Goal: Information Seeking & Learning: Learn about a topic

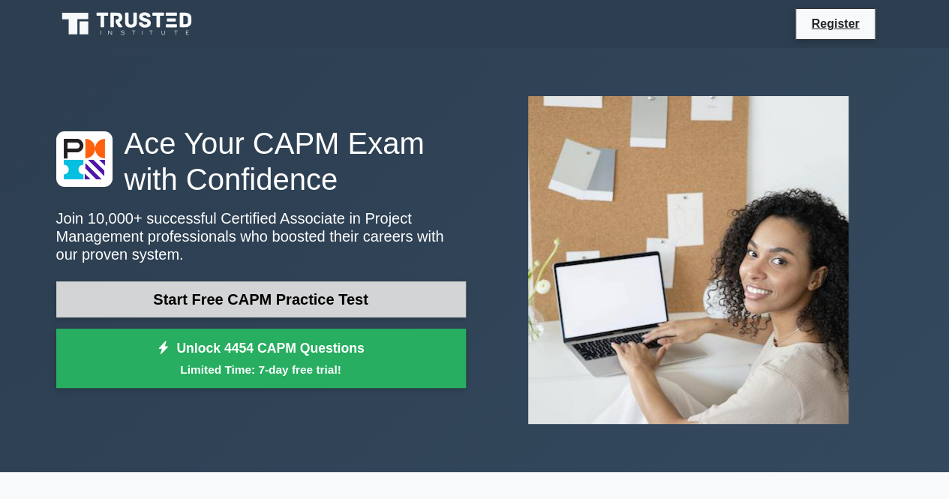
click at [380, 305] on link "Start Free CAPM Practice Test" at bounding box center [260, 299] width 409 height 36
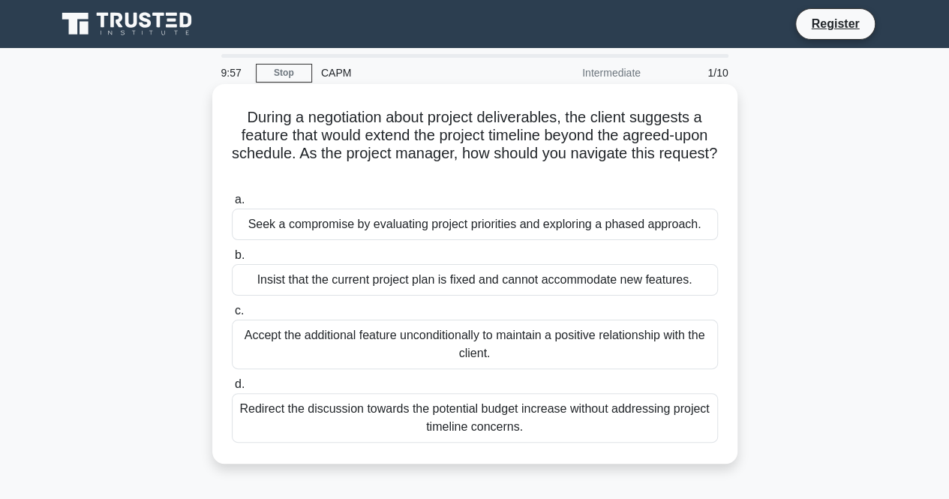
click at [421, 295] on div "a. Seek a compromise by evaluating project priorities and exploring a phased ap…" at bounding box center [475, 316] width 504 height 258
click at [421, 280] on div "Insist that the current project plan is fixed and cannot accommodate new featur…" at bounding box center [475, 279] width 486 height 31
click at [232, 260] on input "b. Insist that the current project plan is fixed and cannot accommodate new fea…" at bounding box center [232, 255] width 0 height 10
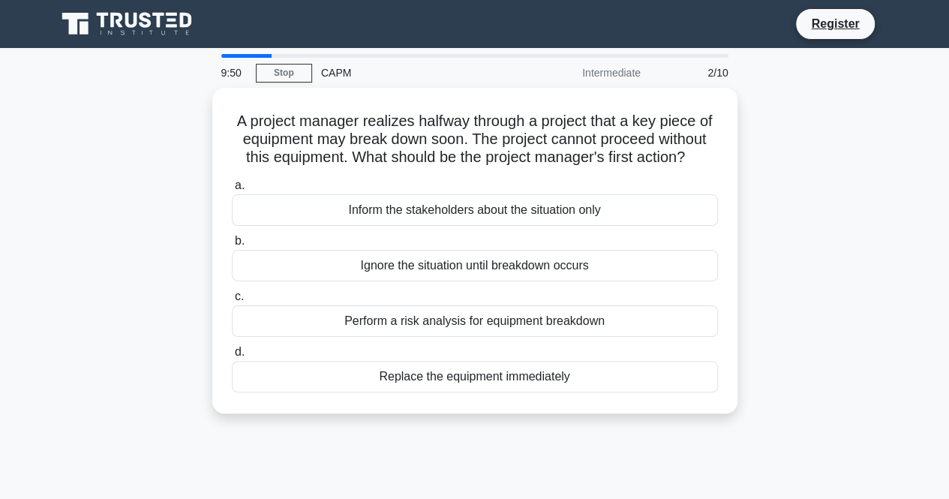
click at [234, 55] on div at bounding box center [246, 56] width 51 height 4
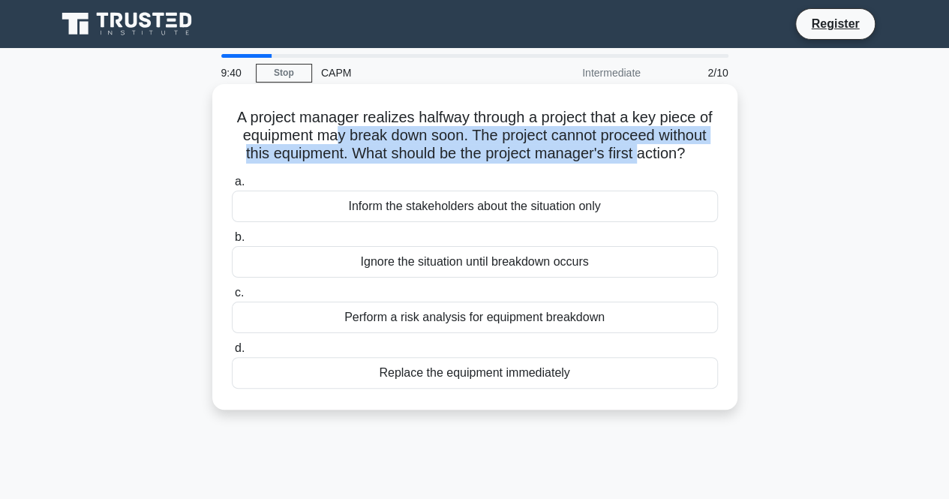
drag, startPoint x: 486, startPoint y: 139, endPoint x: 435, endPoint y: 169, distance: 59.2
click at [435, 163] on h5 "A project manager realizes halfway through a project that a key piece of equipm…" at bounding box center [474, 135] width 489 height 55
click at [630, 184] on div "A project manager realizes halfway through a project that a key piece of equipm…" at bounding box center [474, 246] width 513 height 313
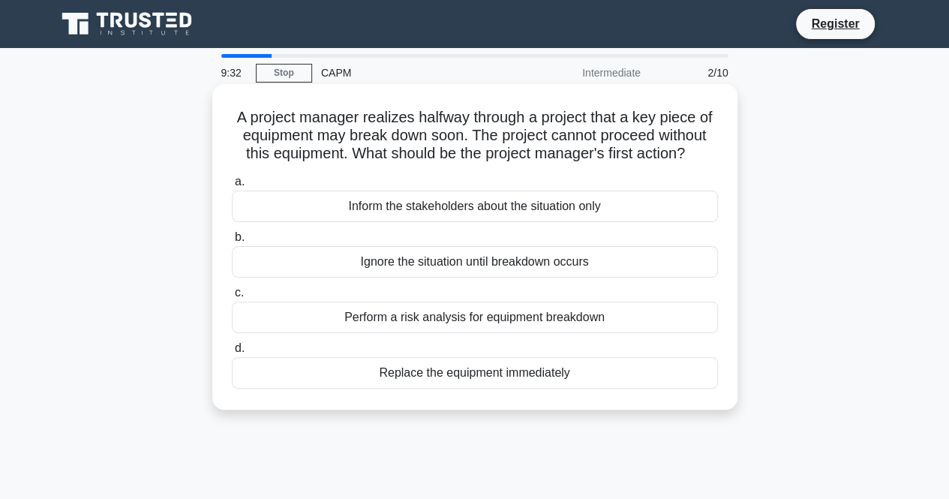
click at [429, 333] on div "Perform a risk analysis for equipment breakdown" at bounding box center [475, 316] width 486 height 31
click at [232, 298] on input "c. Perform a risk analysis for equipment breakdown" at bounding box center [232, 293] width 0 height 10
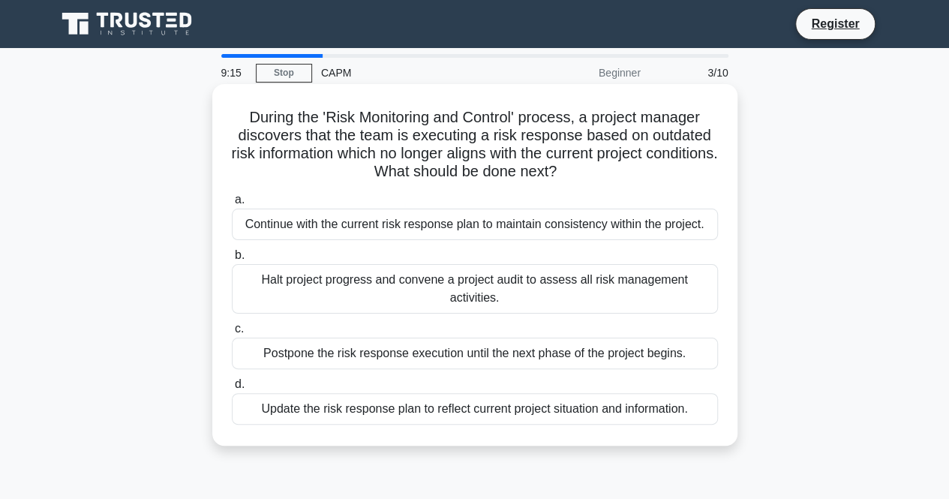
click at [433, 288] on div "Halt project progress and convene a project audit to assess all risk management…" at bounding box center [475, 288] width 486 height 49
click at [232, 260] on input "b. Halt project progress and convene a project audit to assess all risk managem…" at bounding box center [232, 255] width 0 height 10
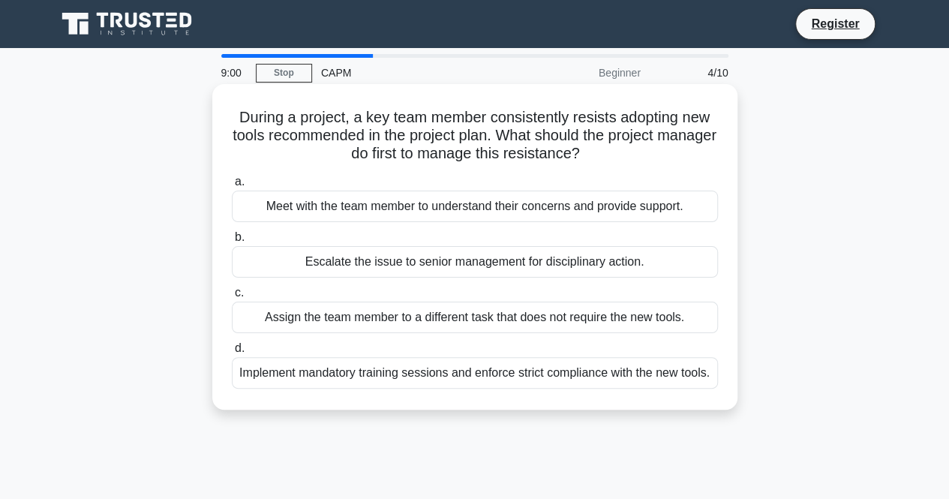
click at [286, 212] on div "Meet with the team member to understand their concerns and provide support." at bounding box center [475, 205] width 486 height 31
click at [232, 187] on input "a. Meet with the team member to understand their concerns and provide support." at bounding box center [232, 182] width 0 height 10
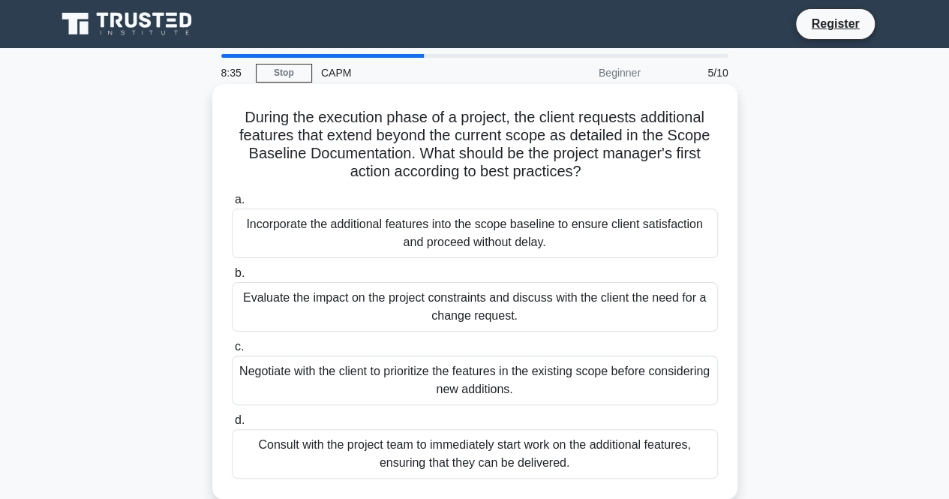
click at [436, 301] on div "Evaluate the impact on the project constraints and discuss with the client the …" at bounding box center [475, 306] width 486 height 49
click at [232, 278] on input "b. Evaluate the impact on the project constraints and discuss with the client t…" at bounding box center [232, 273] width 0 height 10
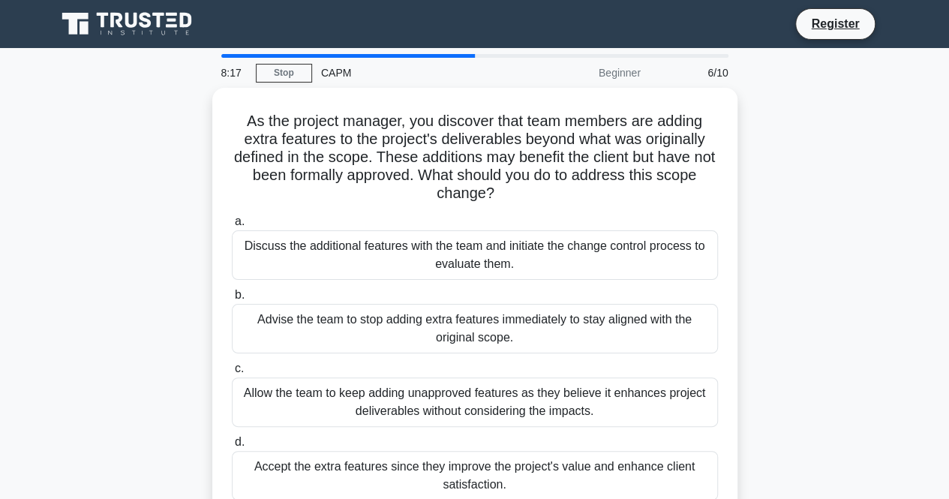
drag, startPoint x: 521, startPoint y: 253, endPoint x: 825, endPoint y: 244, distance: 303.8
click at [825, 244] on div "As the project manager, you discover that team members are adding extra feature…" at bounding box center [474, 313] width 855 height 451
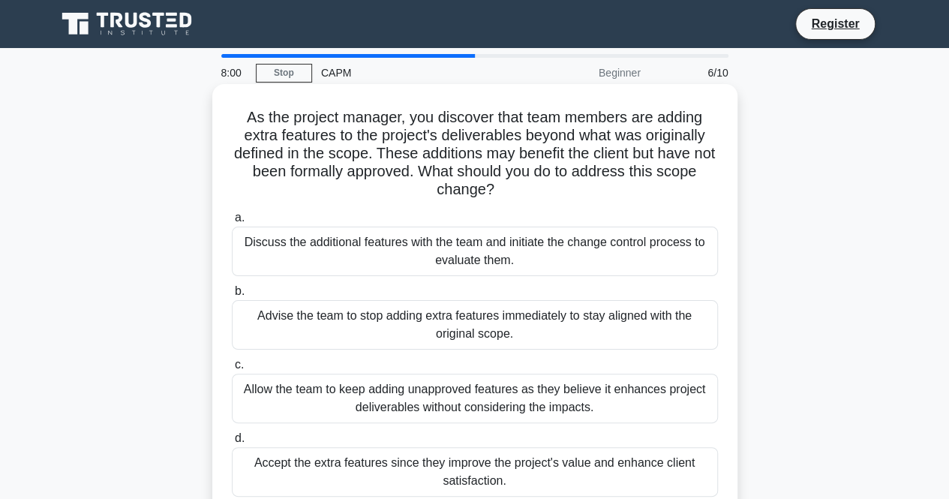
click at [546, 337] on div "Advise the team to stop adding extra features immediately to stay aligned with …" at bounding box center [475, 324] width 486 height 49
click at [232, 296] on input "b. Advise the team to stop adding extra features immediately to stay aligned wi…" at bounding box center [232, 291] width 0 height 10
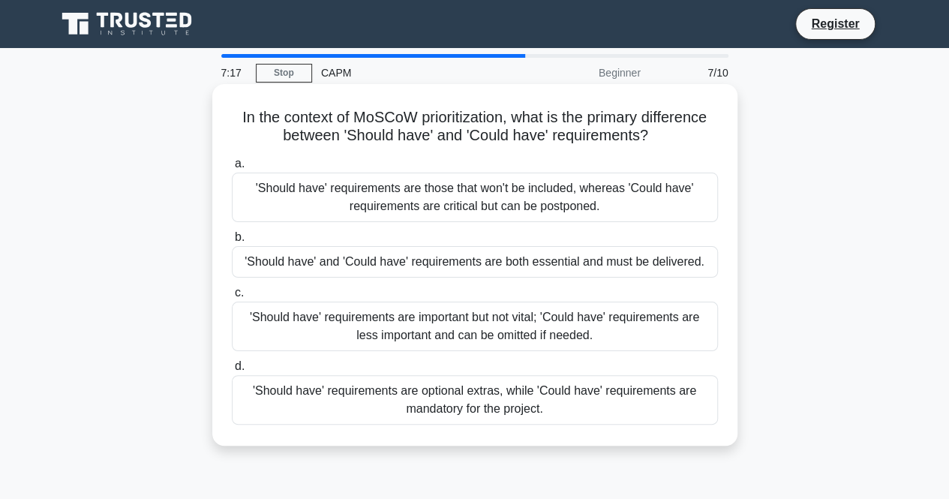
click at [390, 340] on div "'Should have' requirements are important but not vital; 'Could have' requiremen…" at bounding box center [475, 325] width 486 height 49
click at [232, 298] on input "c. 'Should have' requirements are important but not vital; 'Could have' require…" at bounding box center [232, 293] width 0 height 10
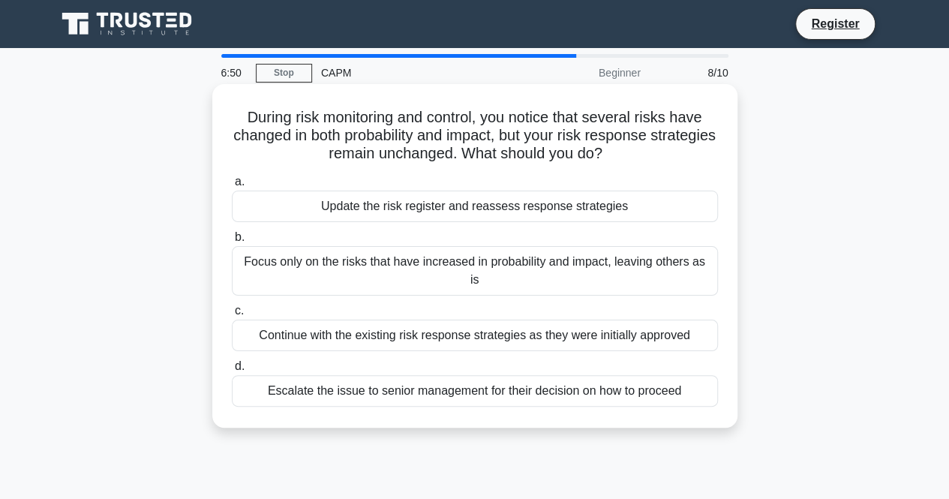
click at [405, 217] on div "Update the risk register and reassess response strategies" at bounding box center [475, 205] width 486 height 31
click at [232, 187] on input "a. Update the risk register and reassess response strategies" at bounding box center [232, 182] width 0 height 10
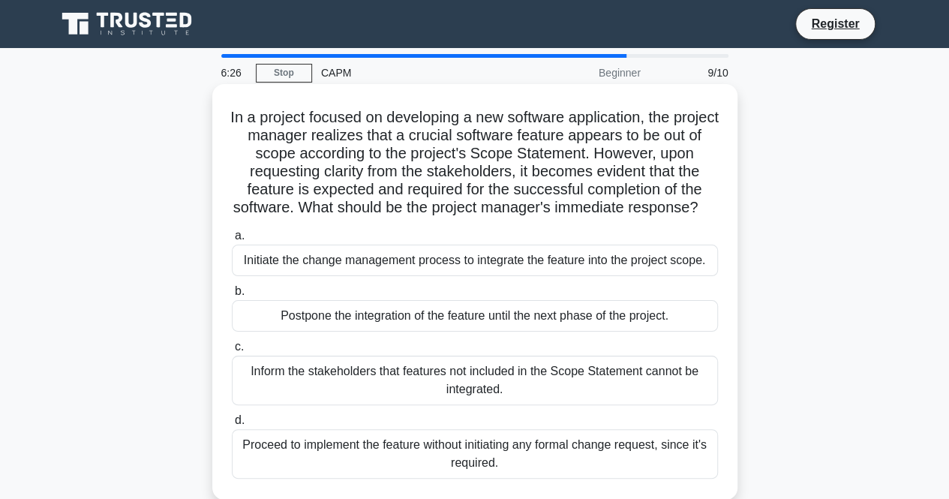
click at [445, 274] on div "Initiate the change management process to integrate the feature into the projec…" at bounding box center [475, 259] width 486 height 31
click at [232, 241] on input "a. Initiate the change management process to integrate the feature into the pro…" at bounding box center [232, 236] width 0 height 10
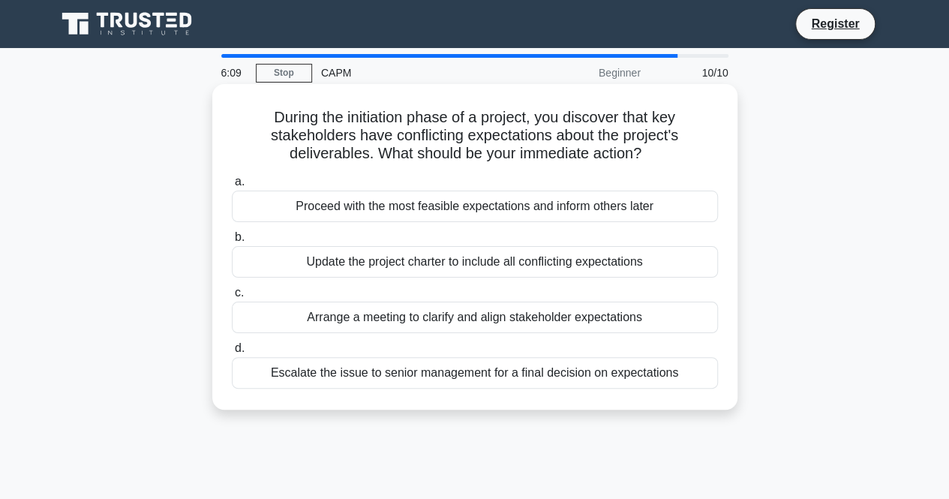
click at [346, 328] on div "Arrange a meeting to clarify and align stakeholder expectations" at bounding box center [475, 316] width 486 height 31
click at [232, 298] on input "c. Arrange a meeting to clarify and align stakeholder expectations" at bounding box center [232, 293] width 0 height 10
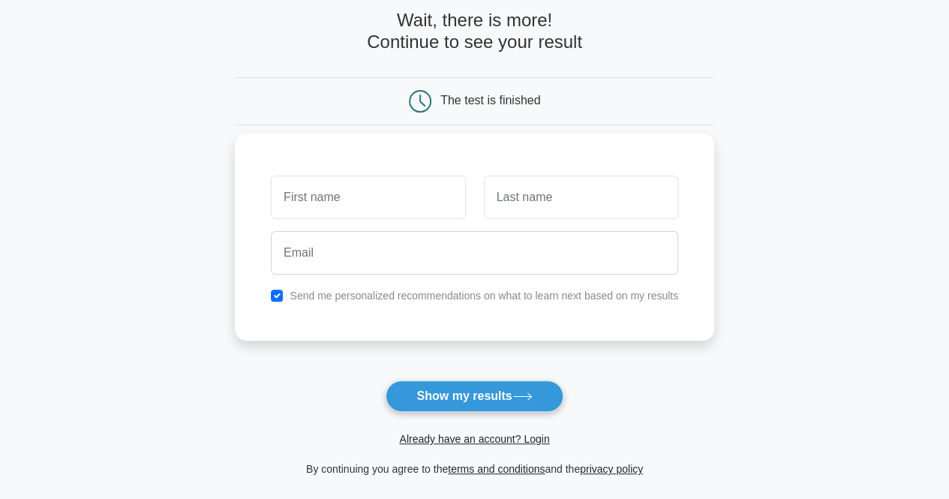
scroll to position [75, 0]
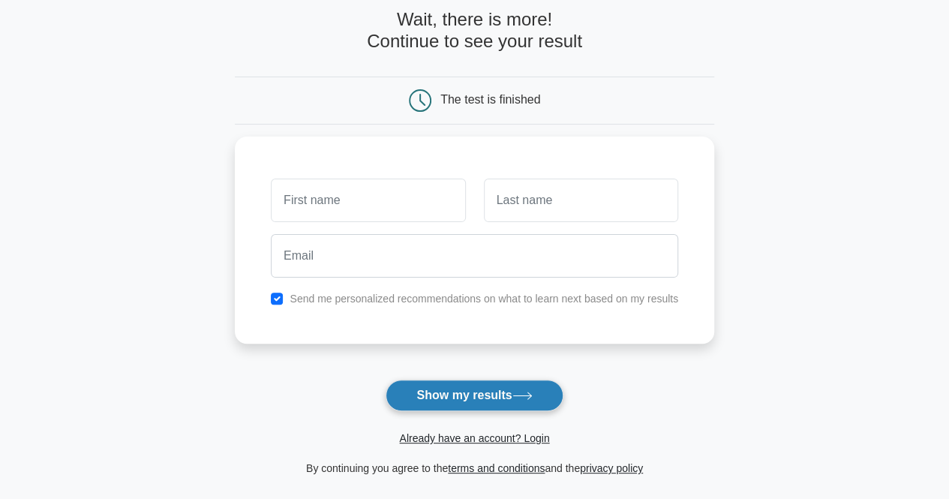
click at [456, 390] on button "Show my results" at bounding box center [473, 394] width 177 height 31
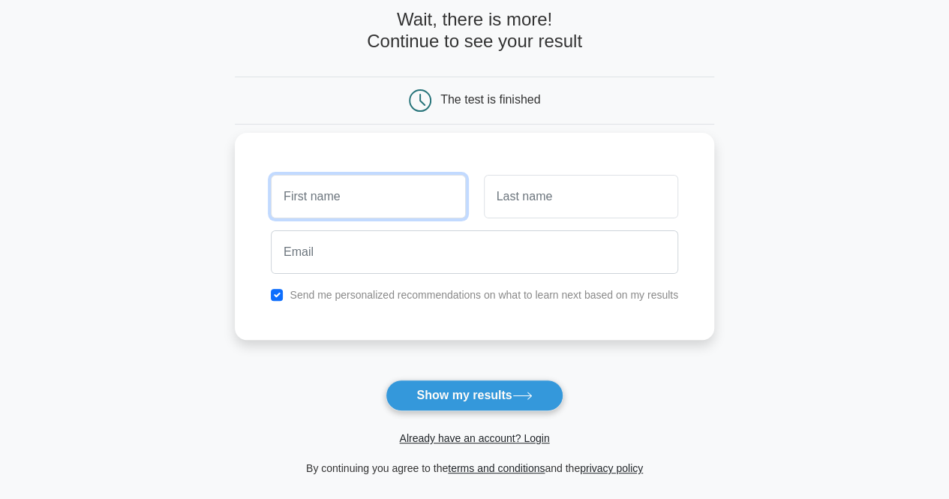
drag, startPoint x: 403, startPoint y: 184, endPoint x: 385, endPoint y: 184, distance: 18.0
click at [397, 184] on input "text" at bounding box center [368, 196] width 194 height 43
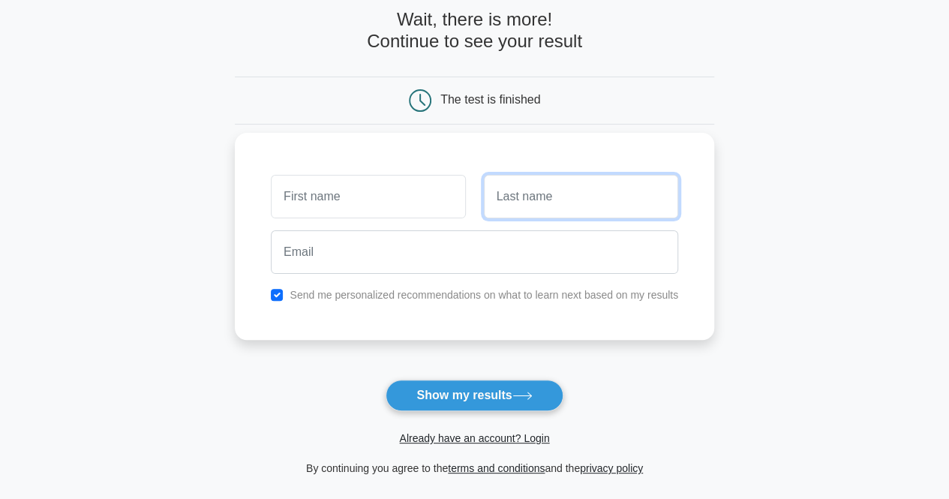
click at [544, 215] on input "text" at bounding box center [581, 196] width 194 height 43
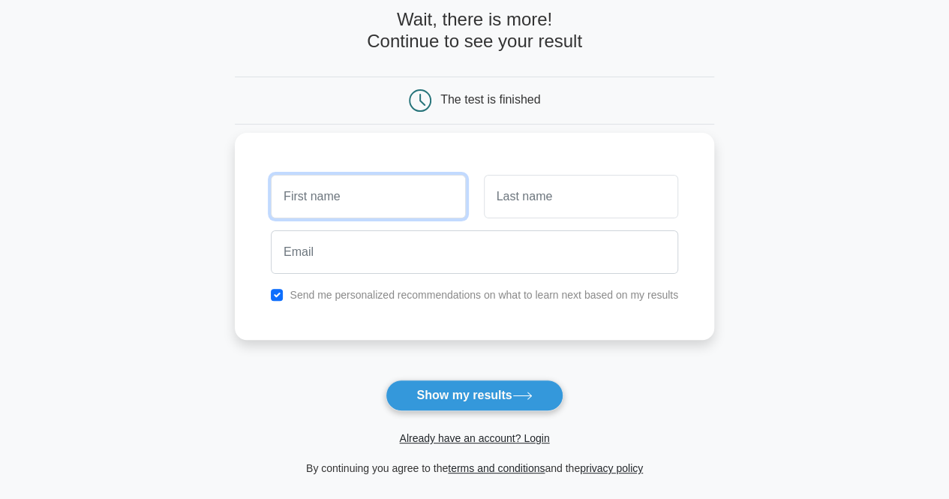
click at [413, 202] on input "text" at bounding box center [368, 196] width 194 height 43
type input "I"
type input "[PERSON_NAME]"
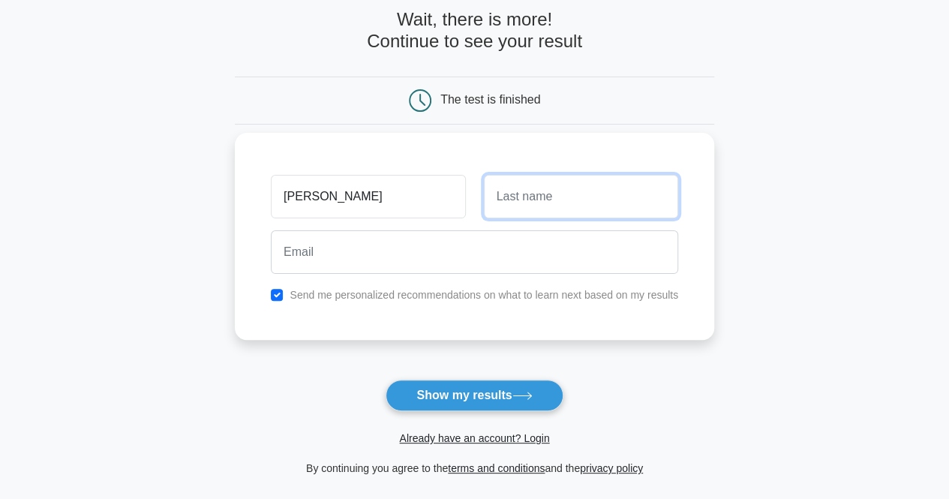
click at [555, 205] on input "text" at bounding box center [581, 196] width 194 height 43
type input "Mna"
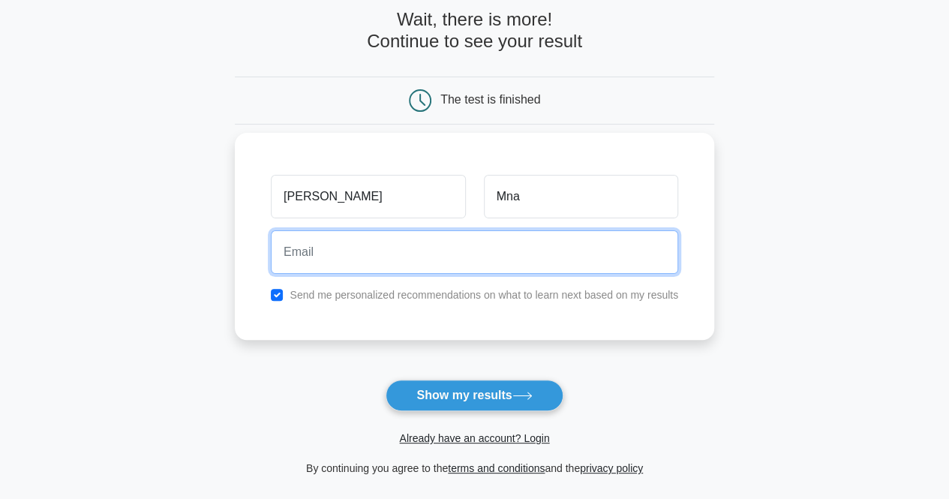
click at [476, 254] on input "email" at bounding box center [474, 251] width 407 height 43
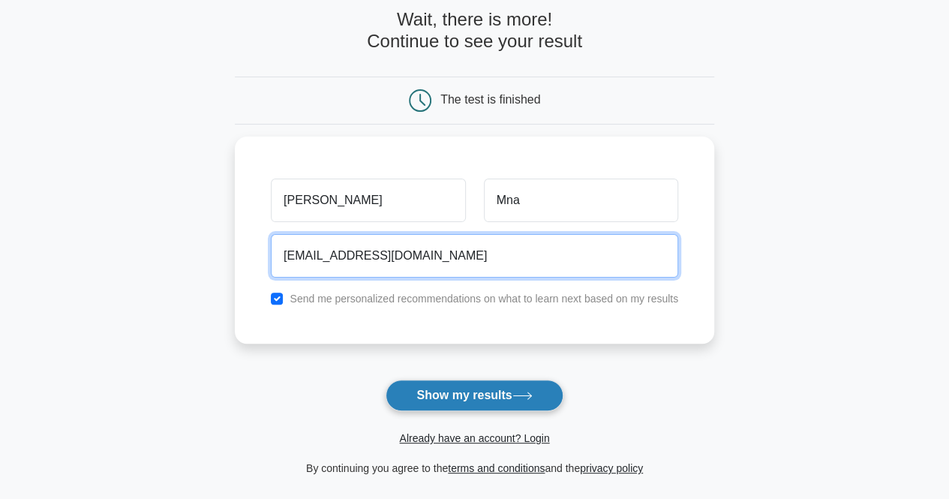
type input "[EMAIL_ADDRESS][DOMAIN_NAME]"
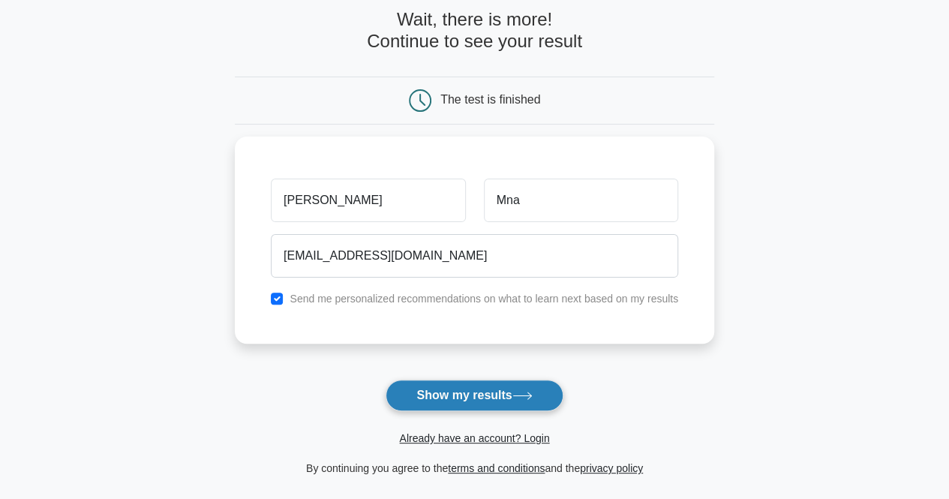
click at [408, 388] on button "Show my results" at bounding box center [473, 394] width 177 height 31
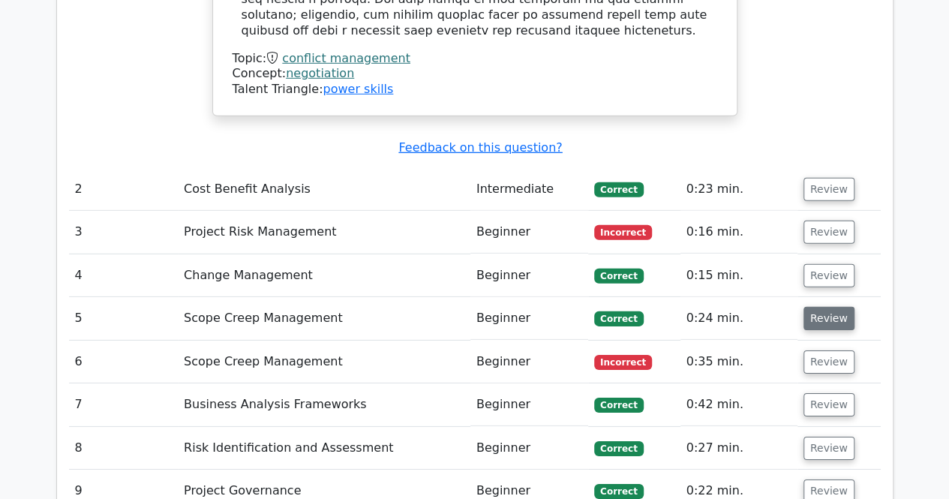
scroll to position [2175, 0]
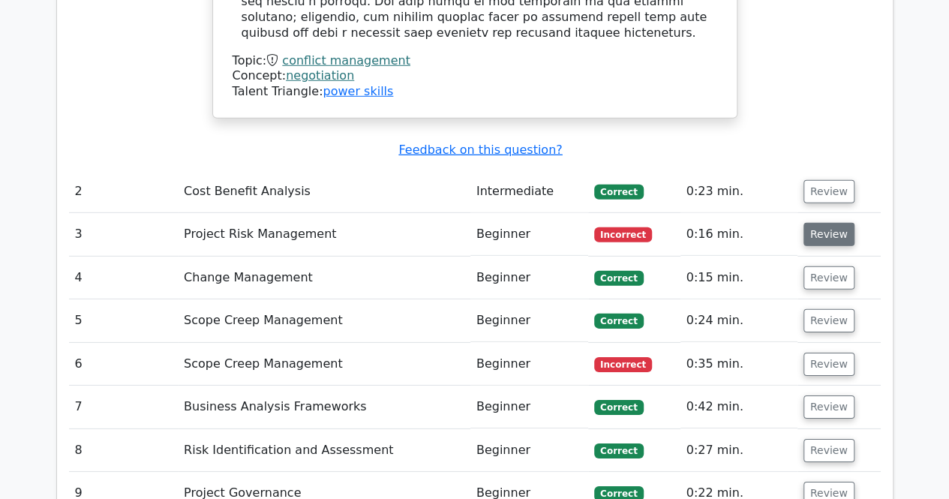
click at [821, 223] on button "Review" at bounding box center [828, 234] width 51 height 23
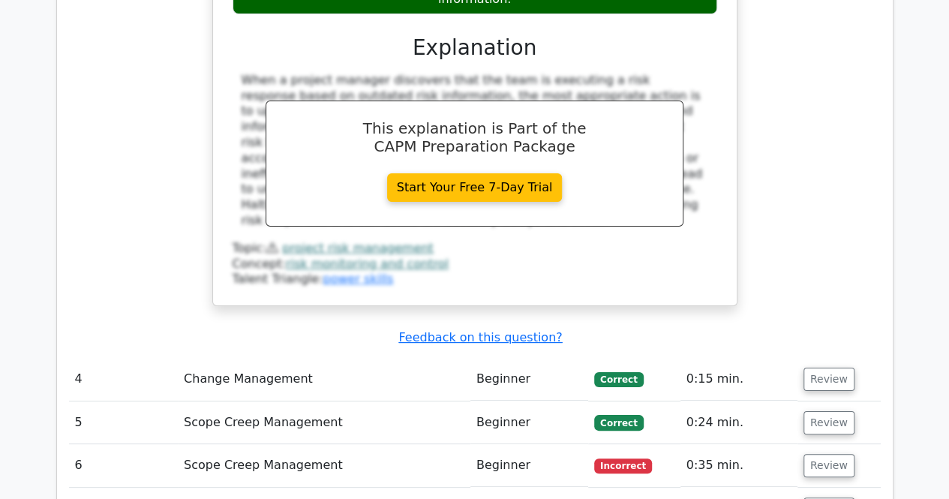
scroll to position [2850, 0]
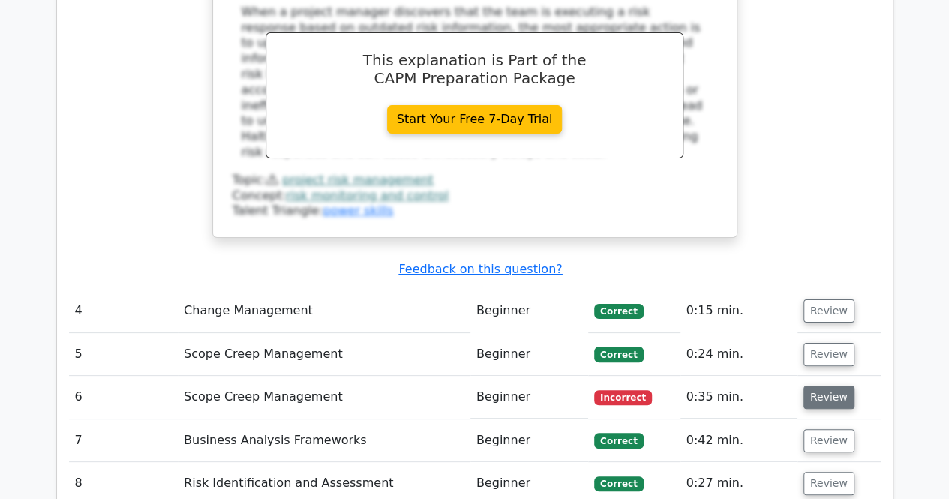
click at [808, 385] on button "Review" at bounding box center [828, 396] width 51 height 23
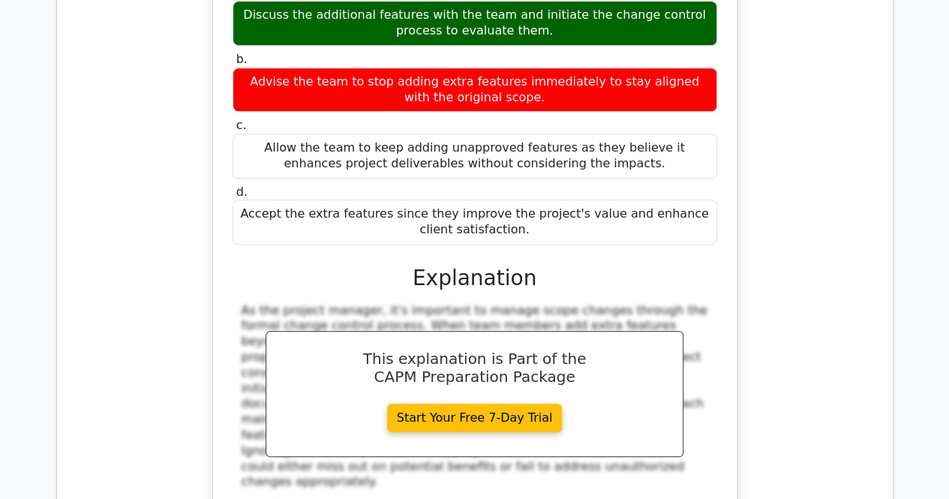
scroll to position [3374, 0]
